Goal: Task Accomplishment & Management: Manage account settings

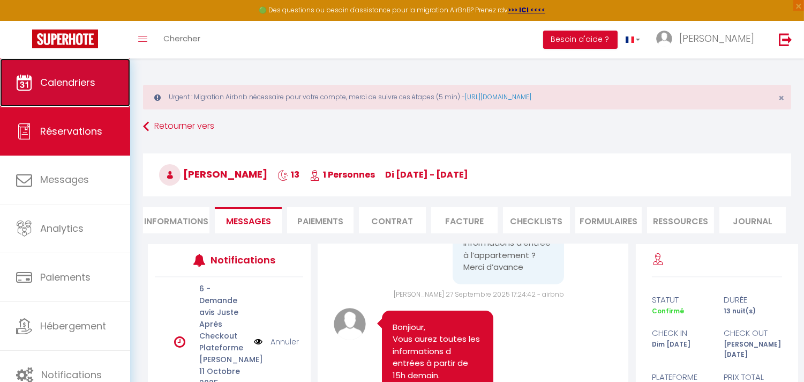
click at [77, 83] on span "Calendriers" at bounding box center [67, 82] width 55 height 13
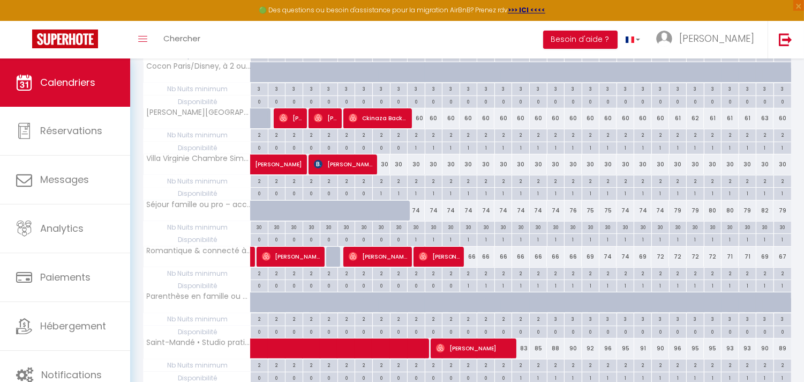
scroll to position [690, 0]
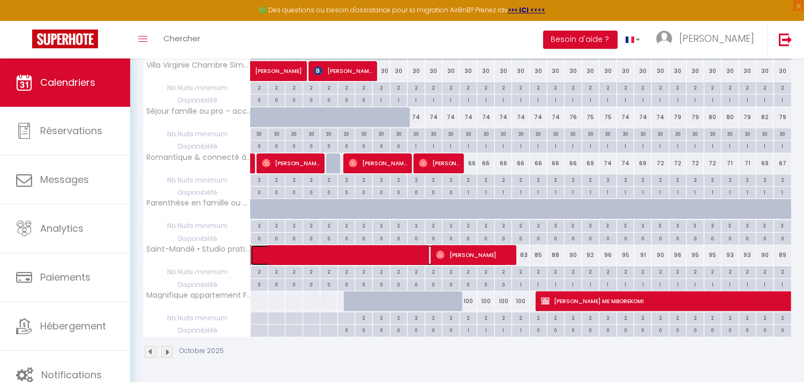
click at [408, 256] on span at bounding box center [385, 255] width 247 height 20
select select "OK"
select select "1"
select select "0"
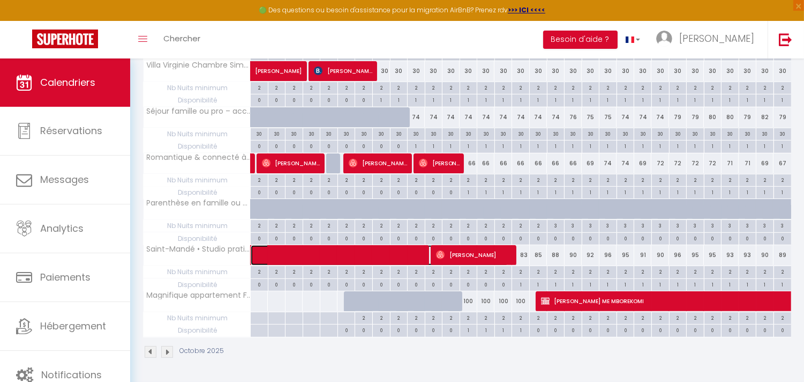
select select "1"
select select
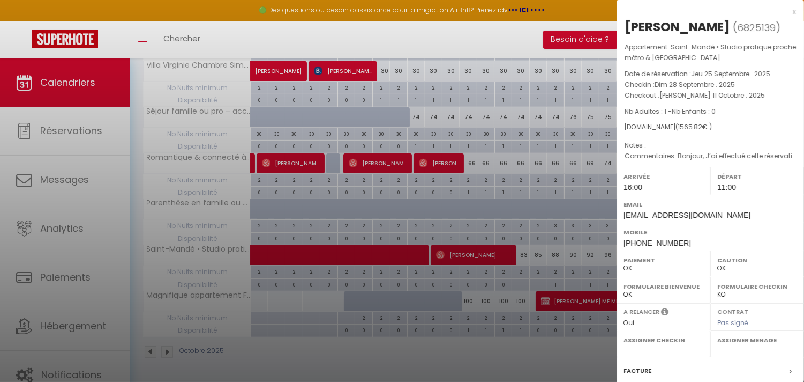
click at [453, 254] on div at bounding box center [402, 191] width 804 height 382
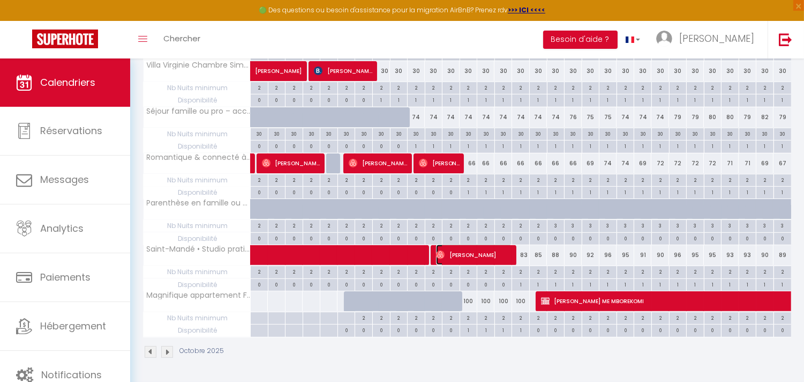
click at [453, 254] on span "[PERSON_NAME]" at bounding box center [474, 254] width 77 height 20
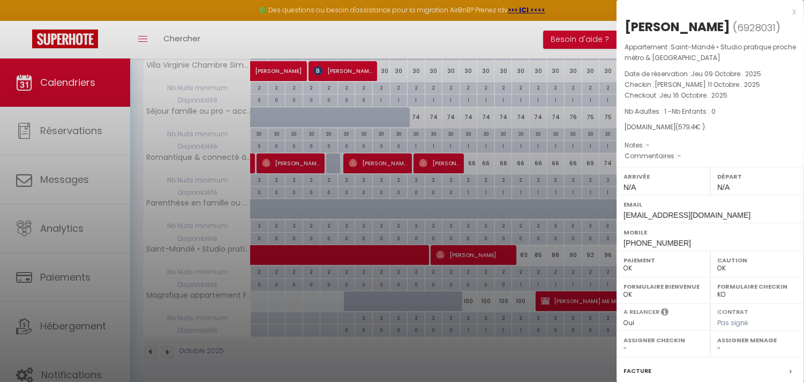
click at [598, 249] on div at bounding box center [402, 191] width 804 height 382
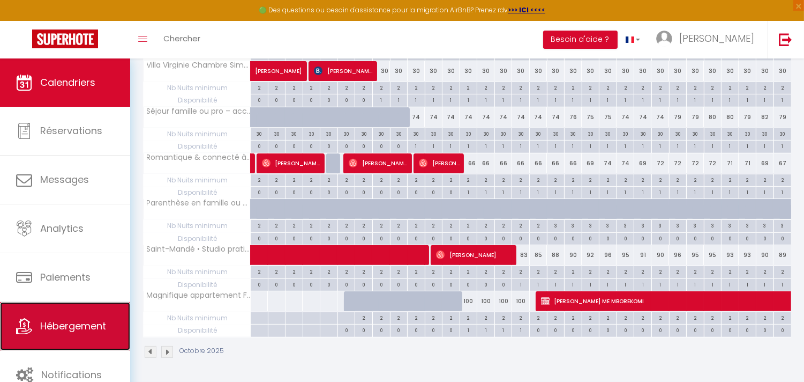
click at [66, 329] on span "Hébergement" at bounding box center [73, 325] width 66 height 13
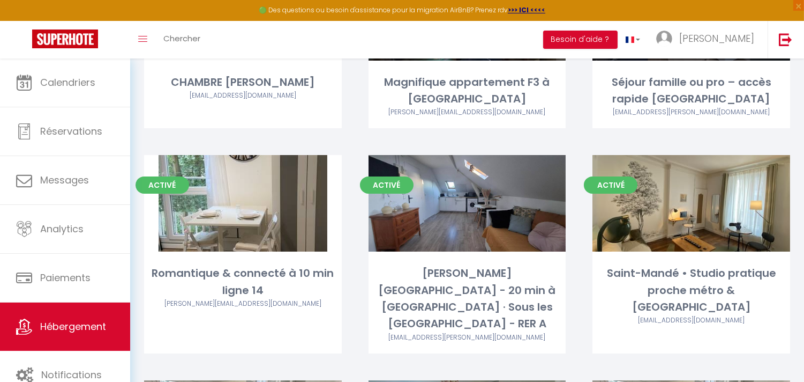
scroll to position [284, 0]
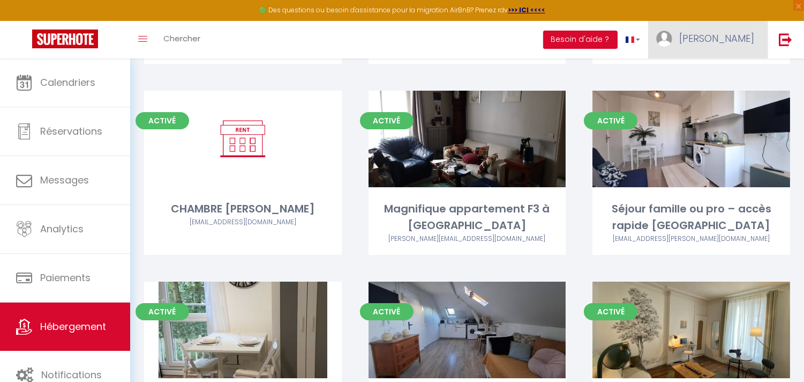
click at [741, 38] on span "[PERSON_NAME]" at bounding box center [717, 38] width 75 height 13
click at [705, 94] on link "Équipe" at bounding box center [724, 94] width 79 height 18
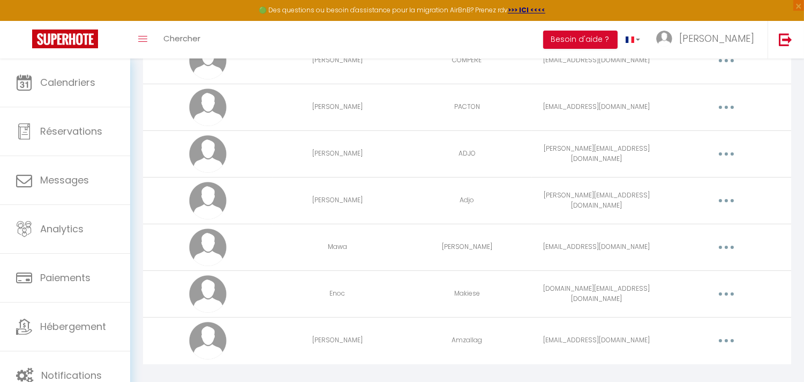
scroll to position [335, 0]
click at [723, 340] on button "button" at bounding box center [727, 340] width 30 height 17
click at [686, 364] on link "Editer" at bounding box center [698, 365] width 79 height 18
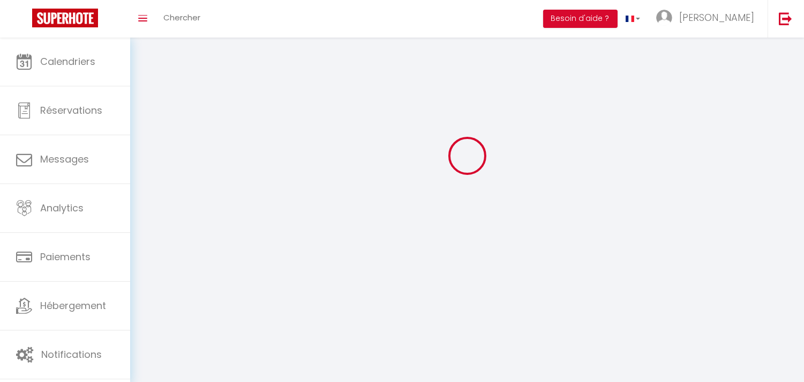
type input "[PERSON_NAME]"
type input "Amzallag"
type input "[EMAIL_ADDRESS][DOMAIN_NAME]"
type textarea "[URL][DOMAIN_NAME]"
checkbox input "false"
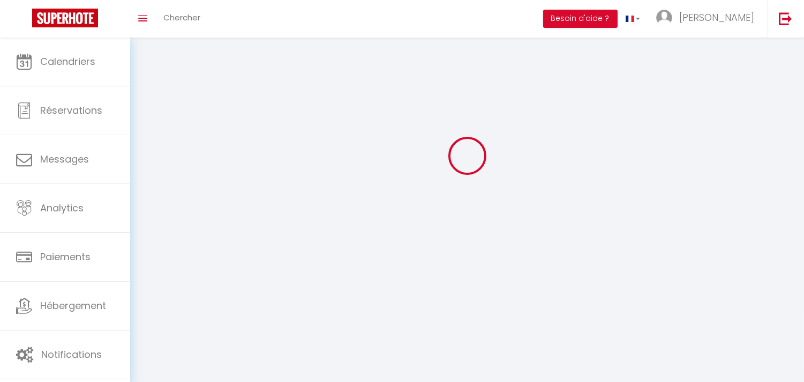
checkbox input "false"
checkbox input "true"
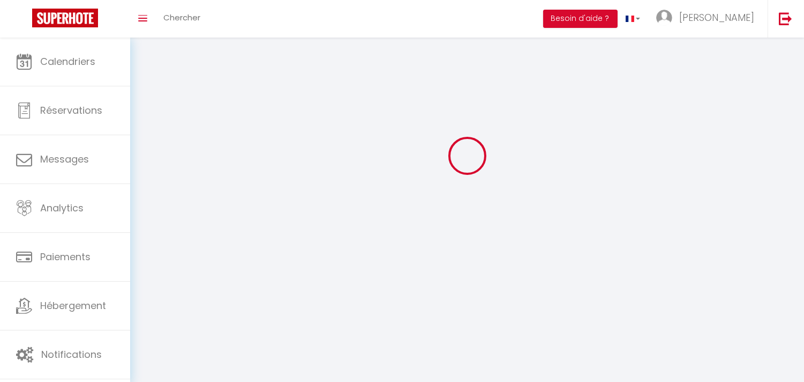
checkbox input "true"
checkbox input "false"
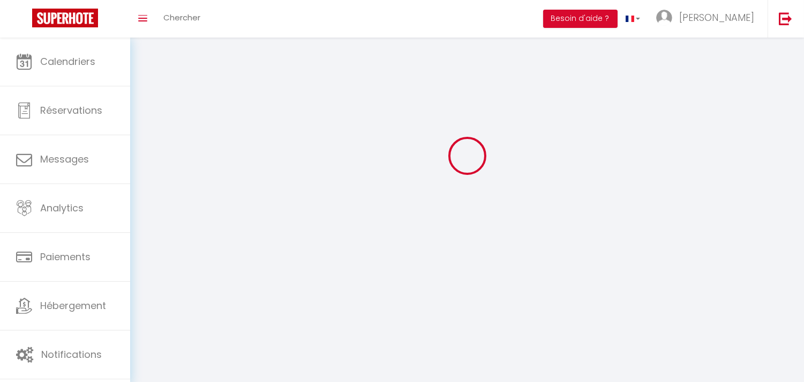
checkbox input "false"
checkbox input "true"
checkbox input "false"
select select
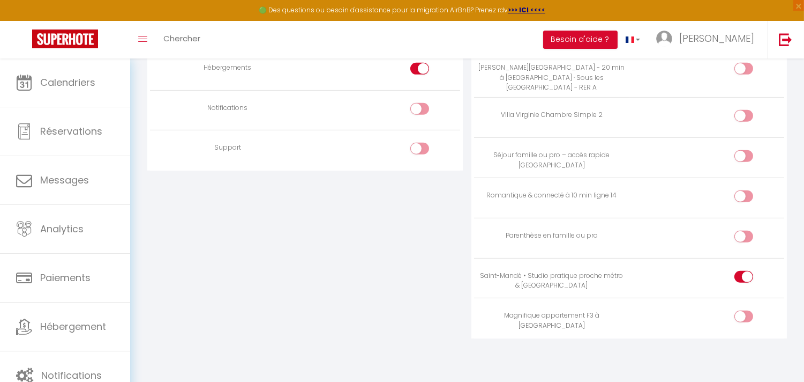
scroll to position [1060, 0]
click at [744, 195] on input "checkbox" at bounding box center [753, 198] width 19 height 16
checkbox input "true"
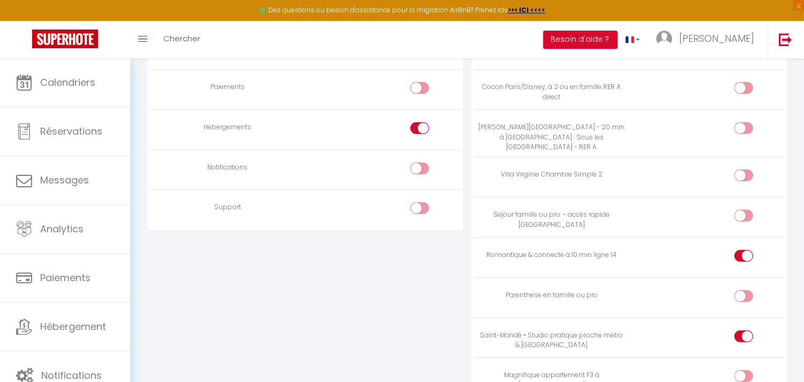
click at [738, 131] on div at bounding box center [744, 128] width 19 height 12
click at [744, 131] on input "checkbox" at bounding box center [753, 130] width 19 height 16
checkbox input "true"
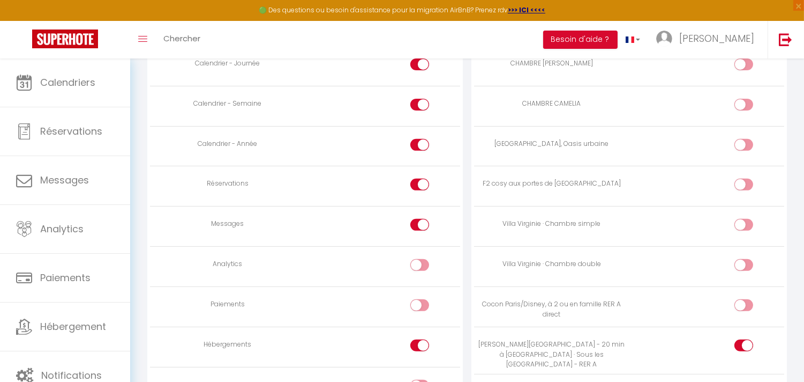
scroll to position [763, 0]
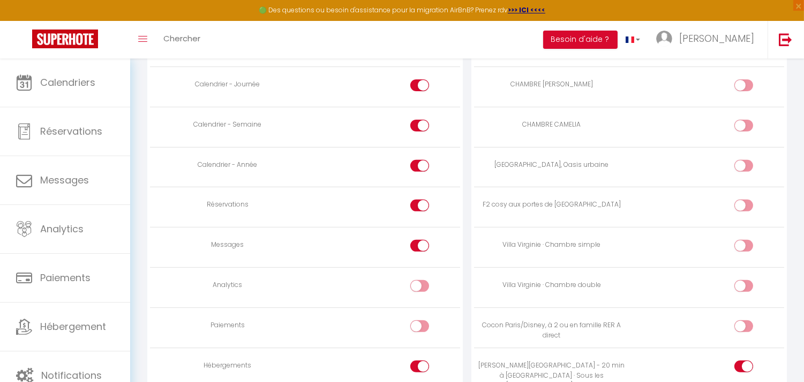
click at [742, 163] on div at bounding box center [744, 166] width 19 height 12
click at [744, 163] on input "checkbox" at bounding box center [753, 168] width 19 height 16
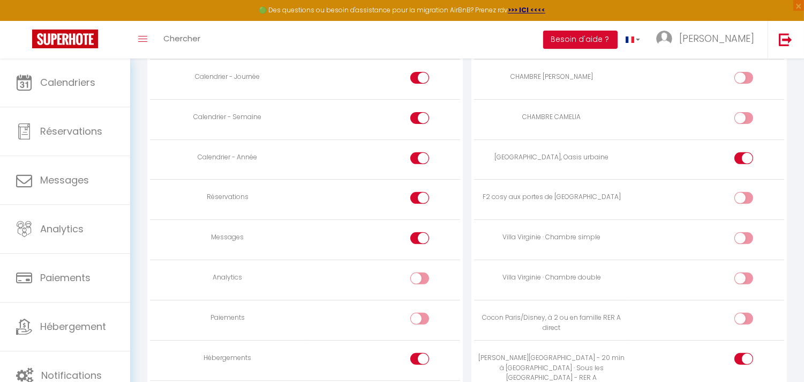
scroll to position [774, 0]
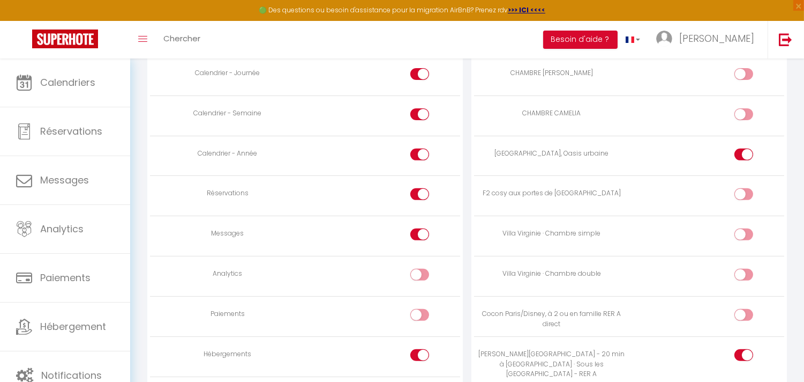
click at [742, 154] on div at bounding box center [744, 154] width 19 height 12
click at [744, 154] on input "checkbox" at bounding box center [753, 156] width 19 height 16
checkbox input "false"
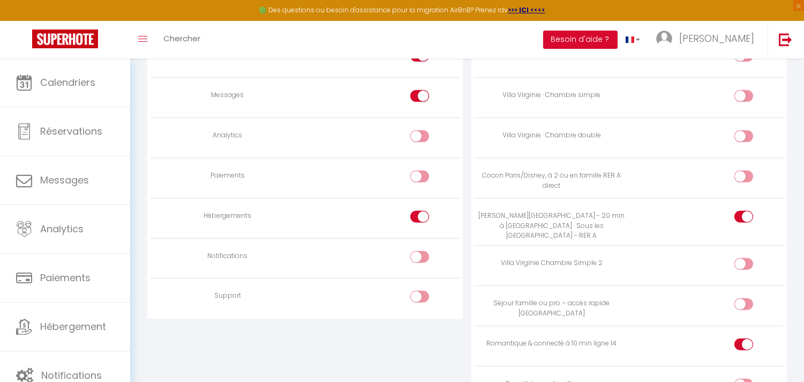
scroll to position [952, 0]
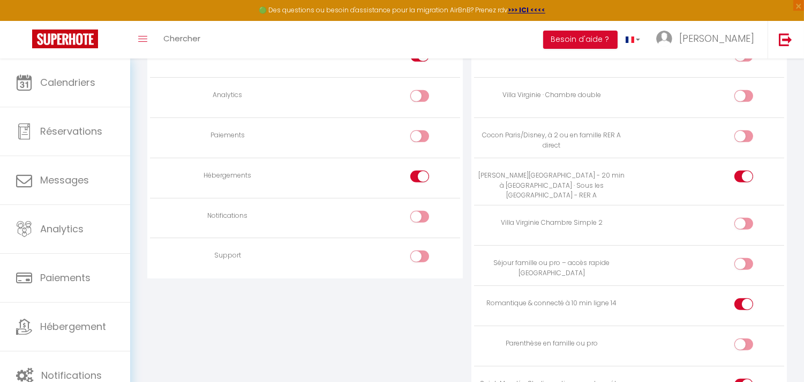
click at [751, 180] on input "checkbox" at bounding box center [753, 178] width 19 height 16
checkbox input "false"
click at [745, 299] on input "checkbox" at bounding box center [753, 306] width 19 height 16
checkbox input "false"
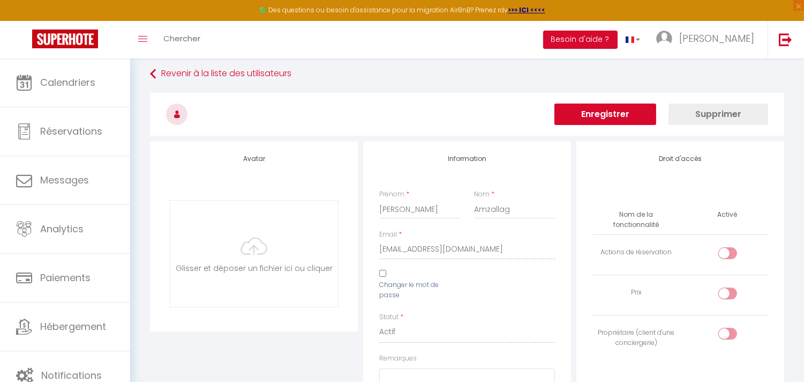
scroll to position [0, 0]
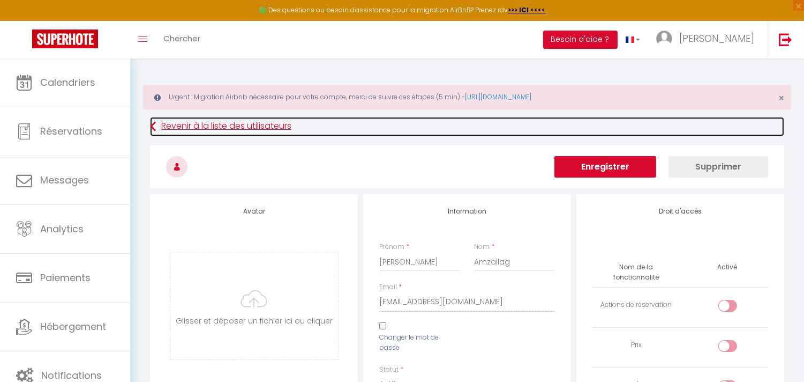
click at [628, 135] on link "Revenir à la liste des utilisateurs" at bounding box center [467, 126] width 635 height 19
